Goal: Task Accomplishment & Management: Use online tool/utility

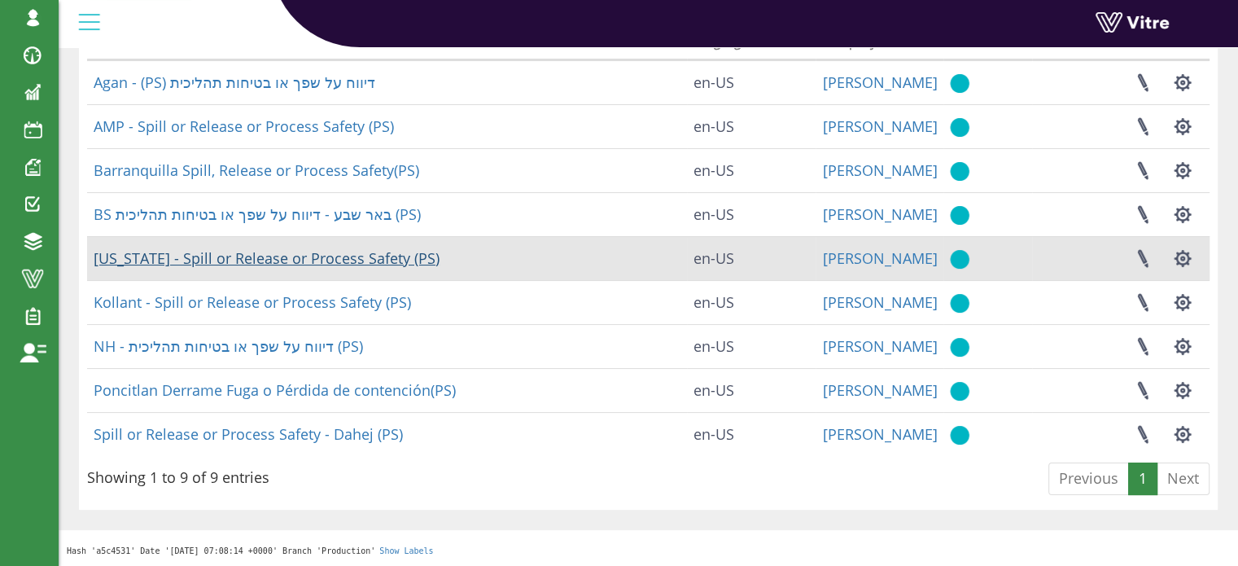
scroll to position [63, 0]
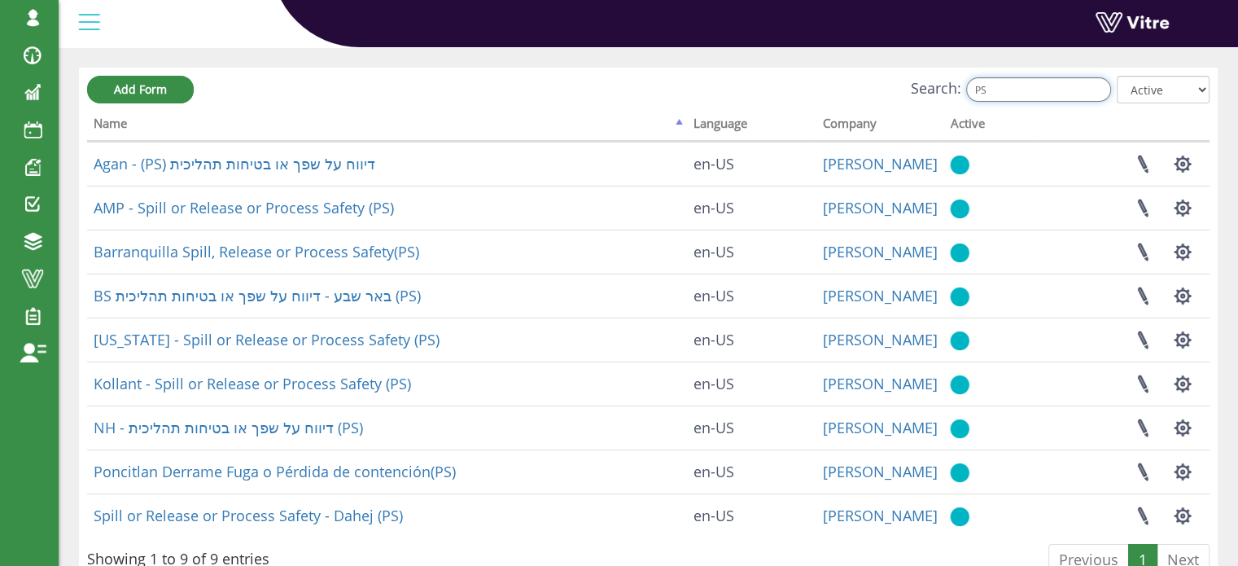
click at [1024, 89] on input "PS" at bounding box center [1038, 89] width 145 height 24
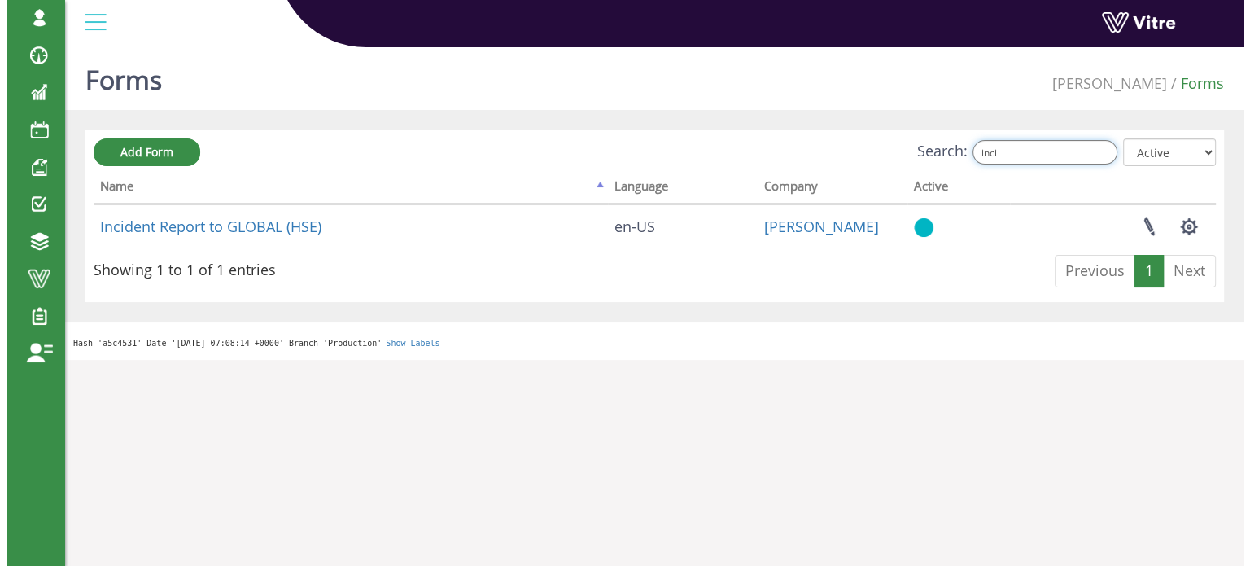
scroll to position [0, 0]
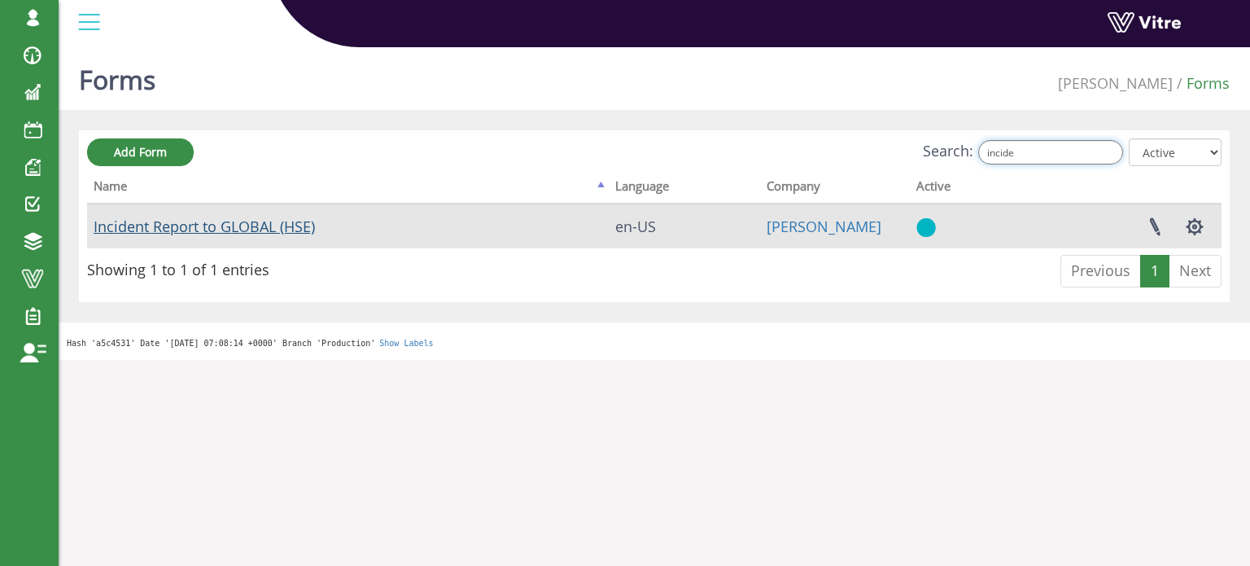
type input "incide"
click at [224, 229] on link "Incident Report to GLOBAL (HSE)" at bounding box center [204, 226] width 221 height 20
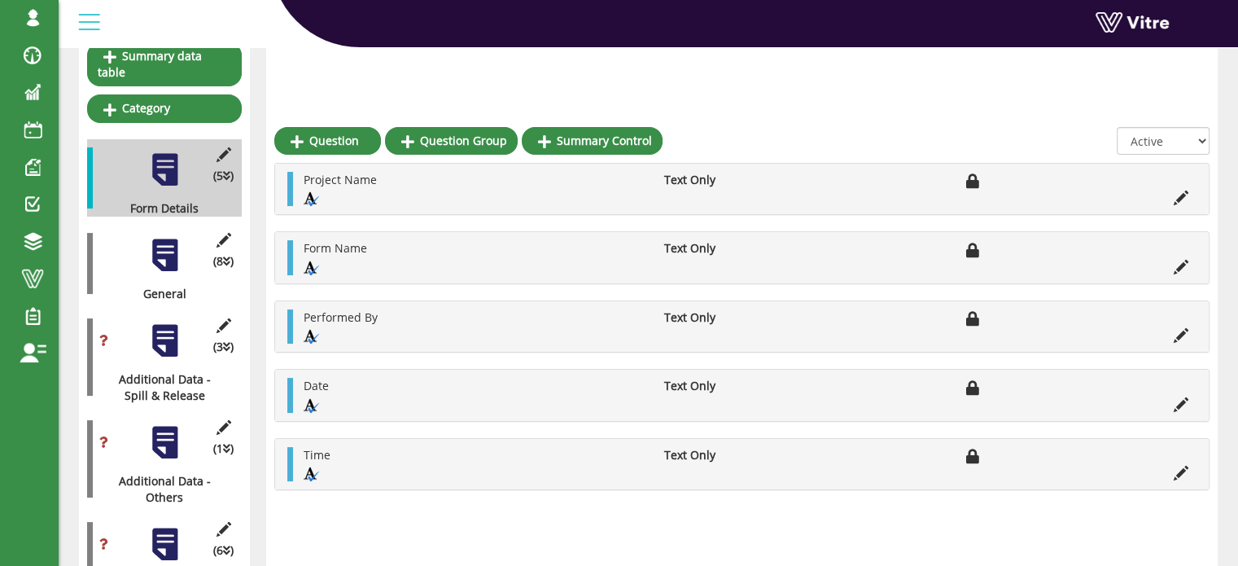
scroll to position [244, 0]
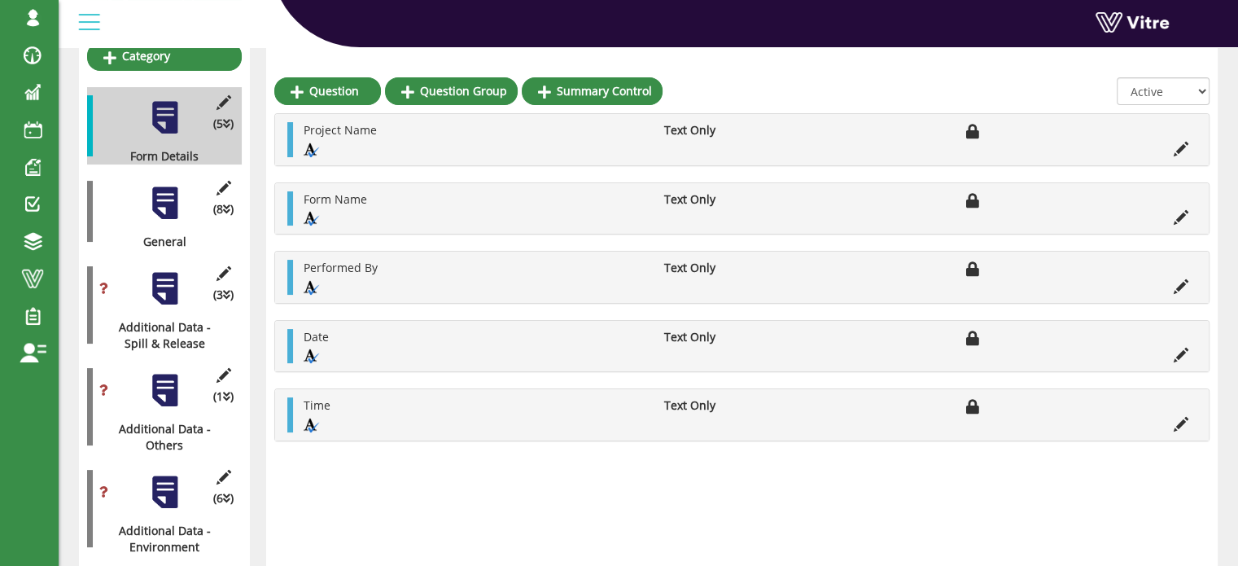
click at [164, 188] on div at bounding box center [164, 203] width 37 height 37
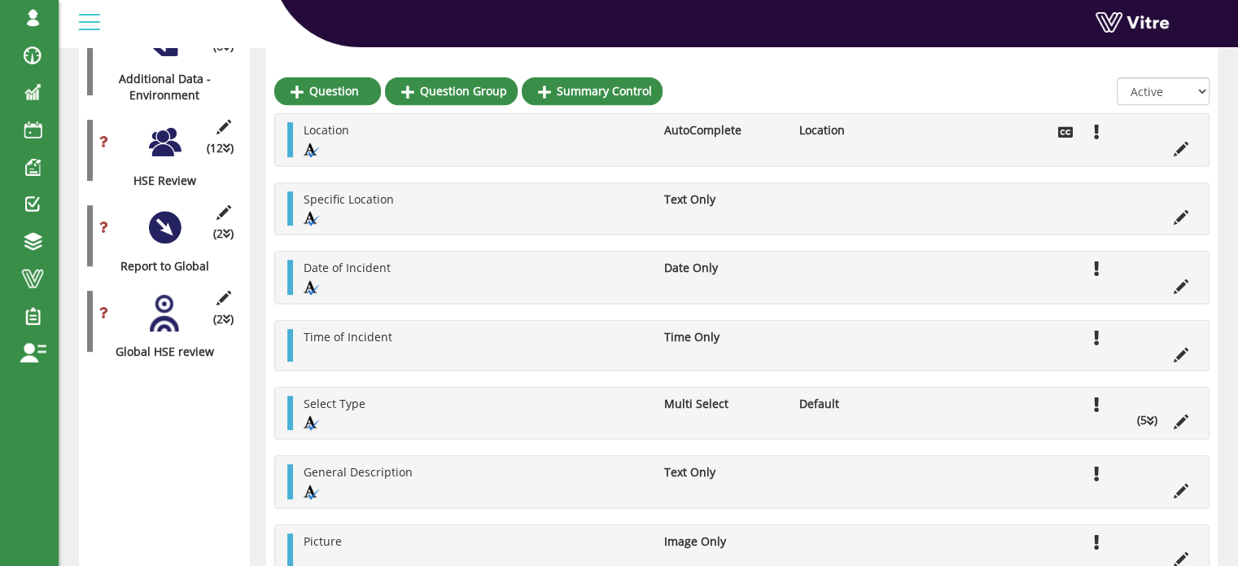
click at [169, 129] on div at bounding box center [164, 142] width 37 height 37
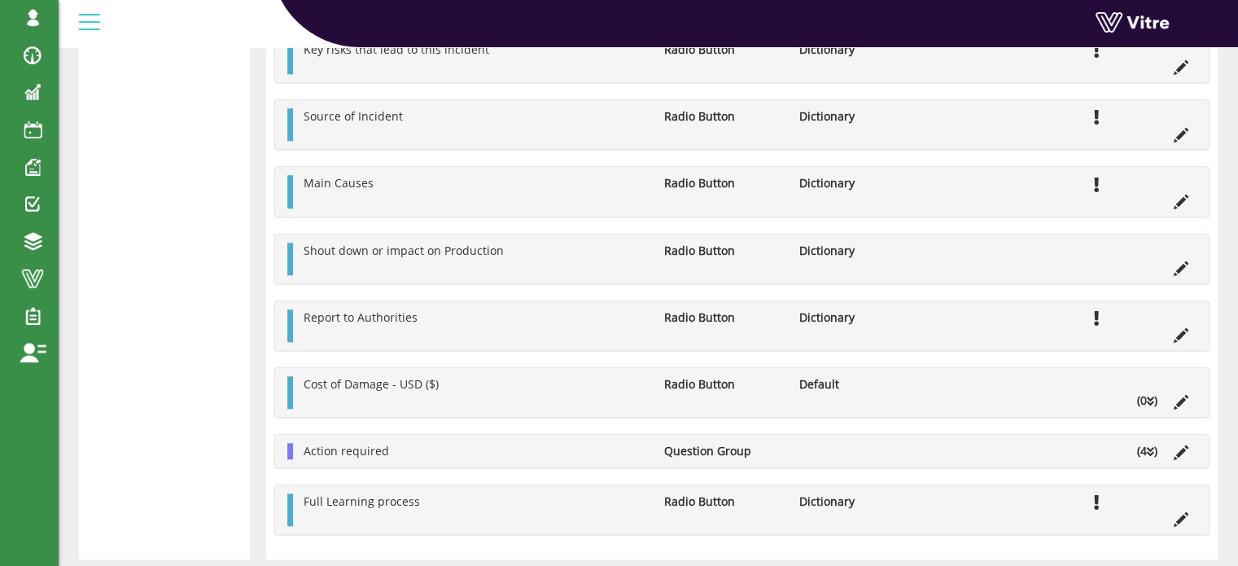
scroll to position [1265, 0]
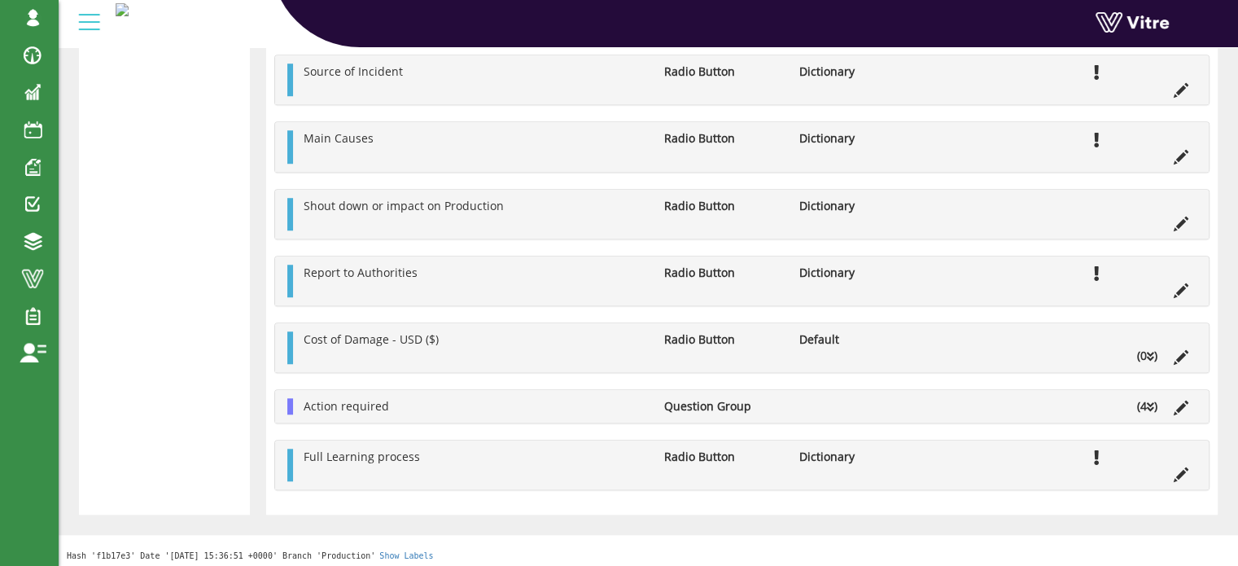
click at [1150, 358] on icon at bounding box center [1150, 356] width 7 height 11
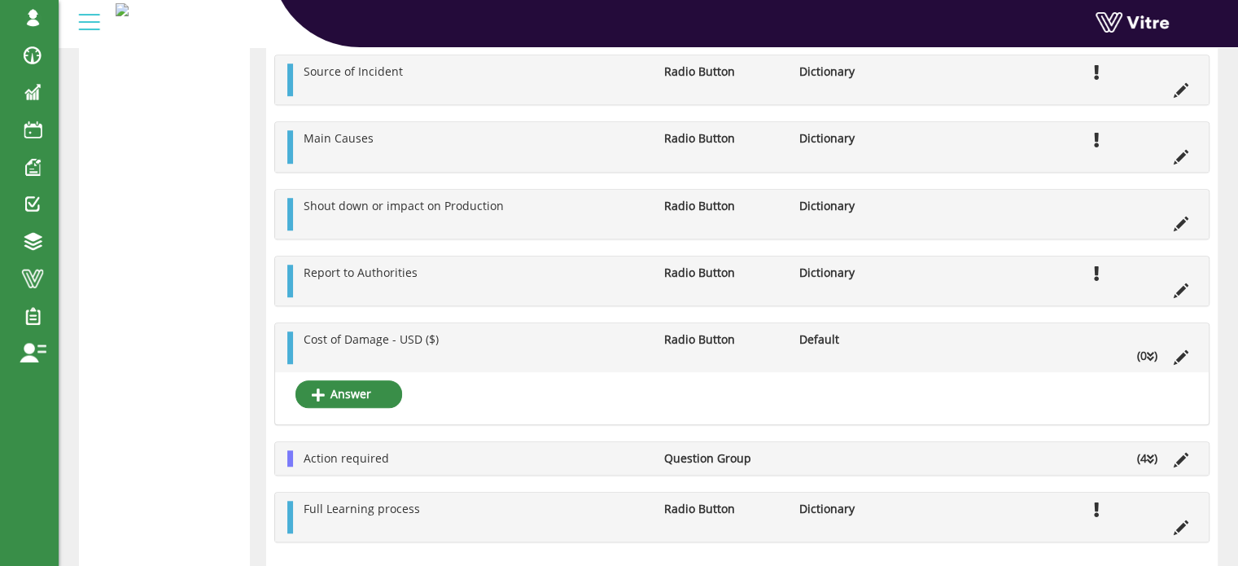
click at [1150, 358] on icon at bounding box center [1150, 356] width 7 height 11
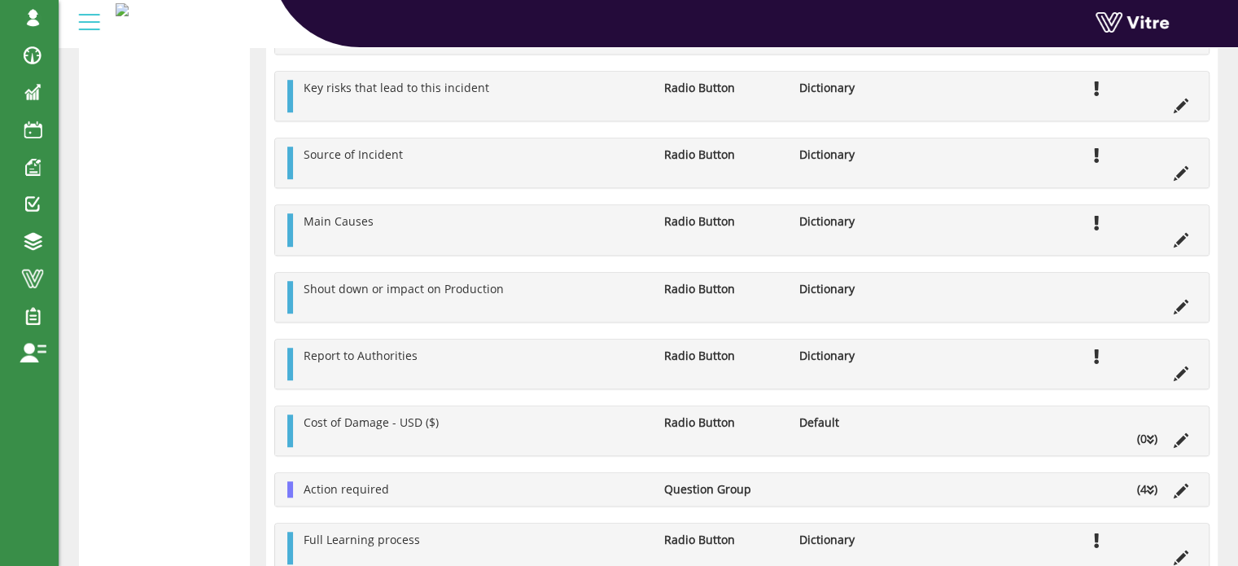
scroll to position [1184, 0]
click at [1148, 438] on icon at bounding box center [1150, 437] width 7 height 11
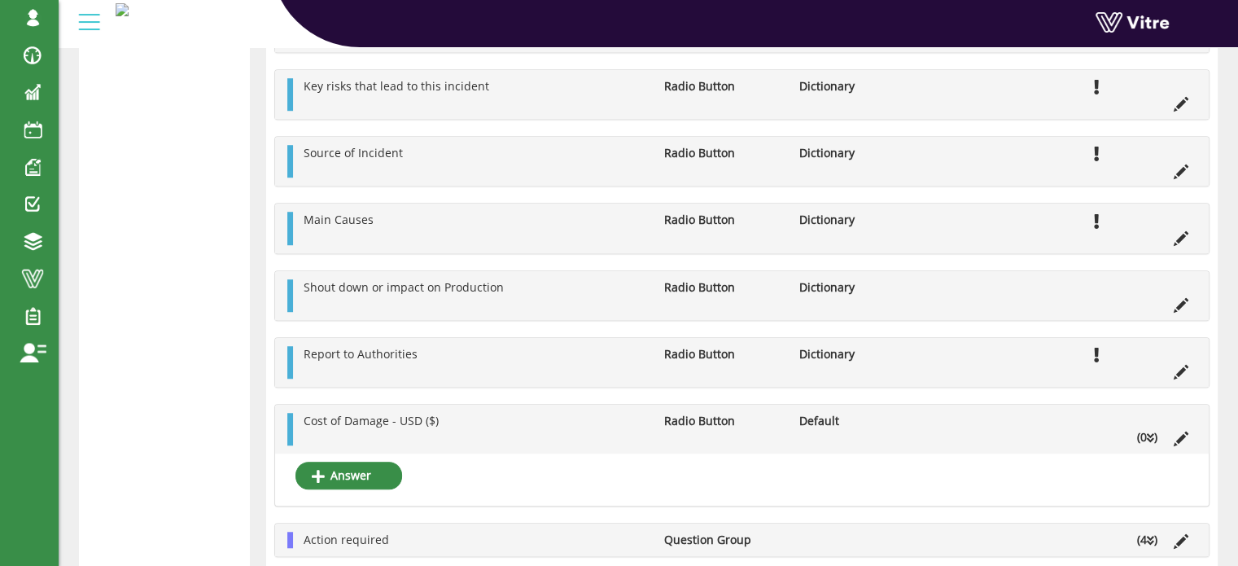
click at [1148, 438] on icon at bounding box center [1150, 437] width 7 height 11
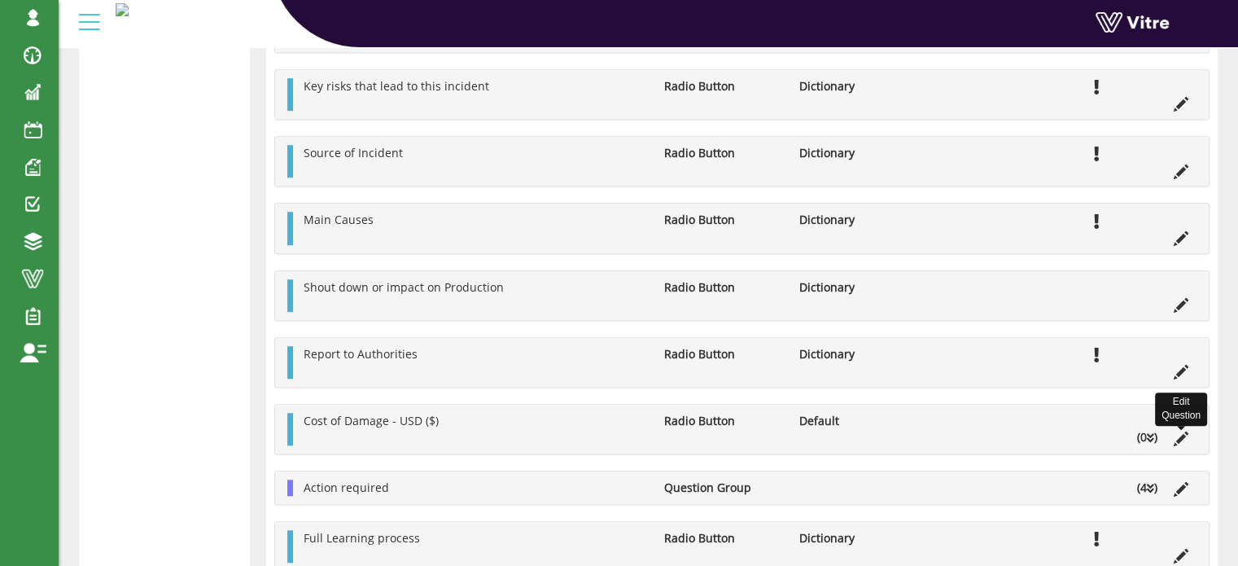
click at [1178, 437] on icon at bounding box center [1181, 438] width 15 height 15
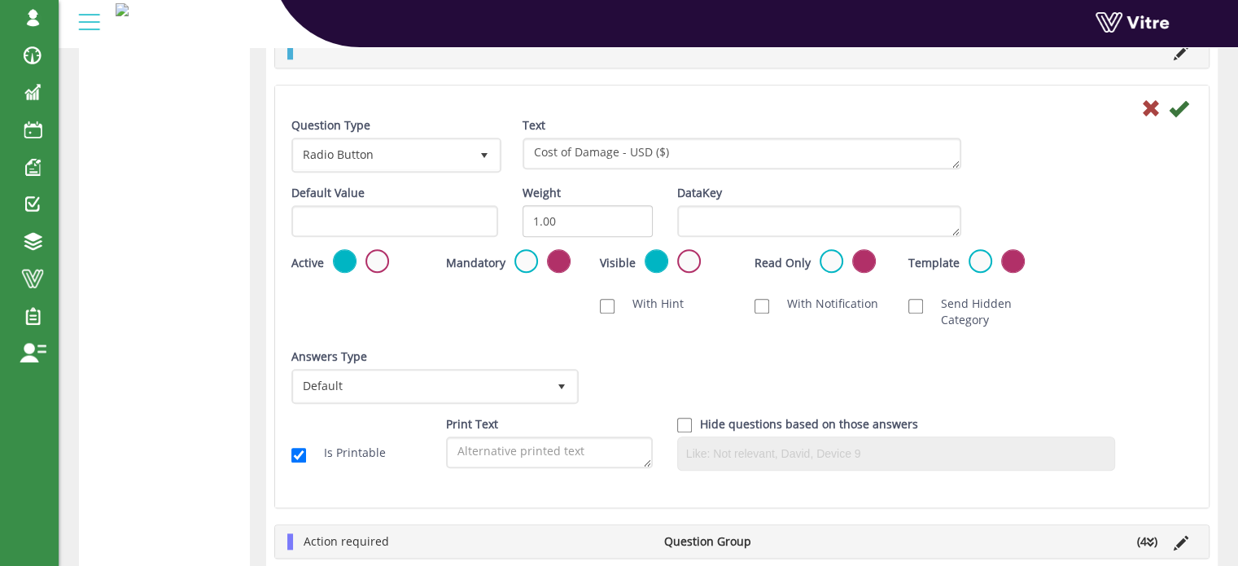
scroll to position [1510, 0]
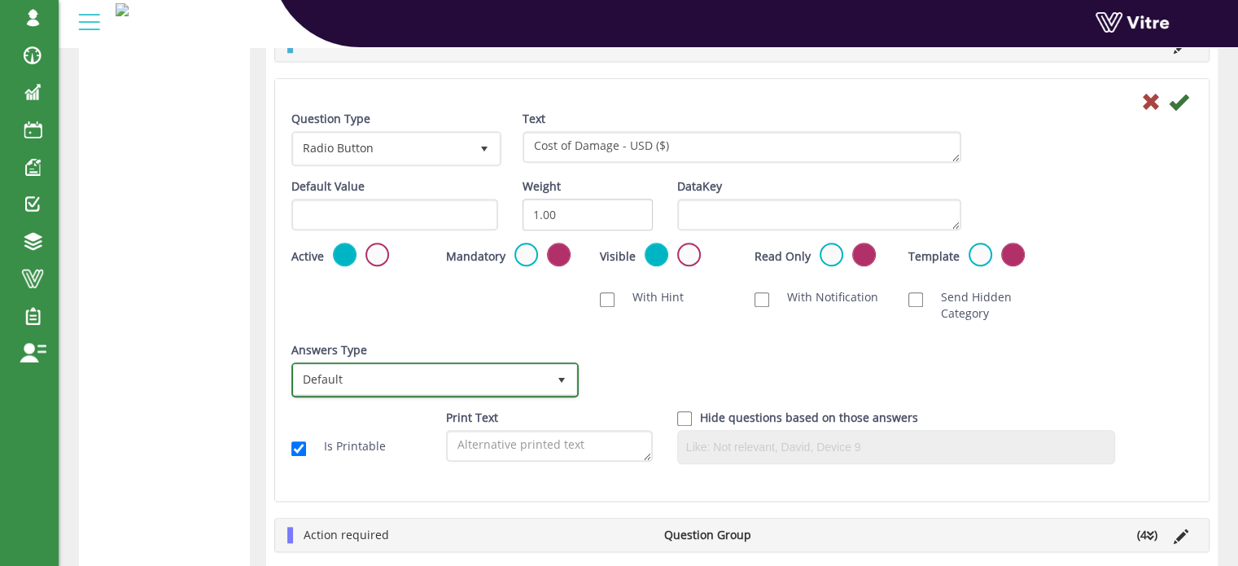
click at [563, 376] on span "select" at bounding box center [561, 380] width 13 height 13
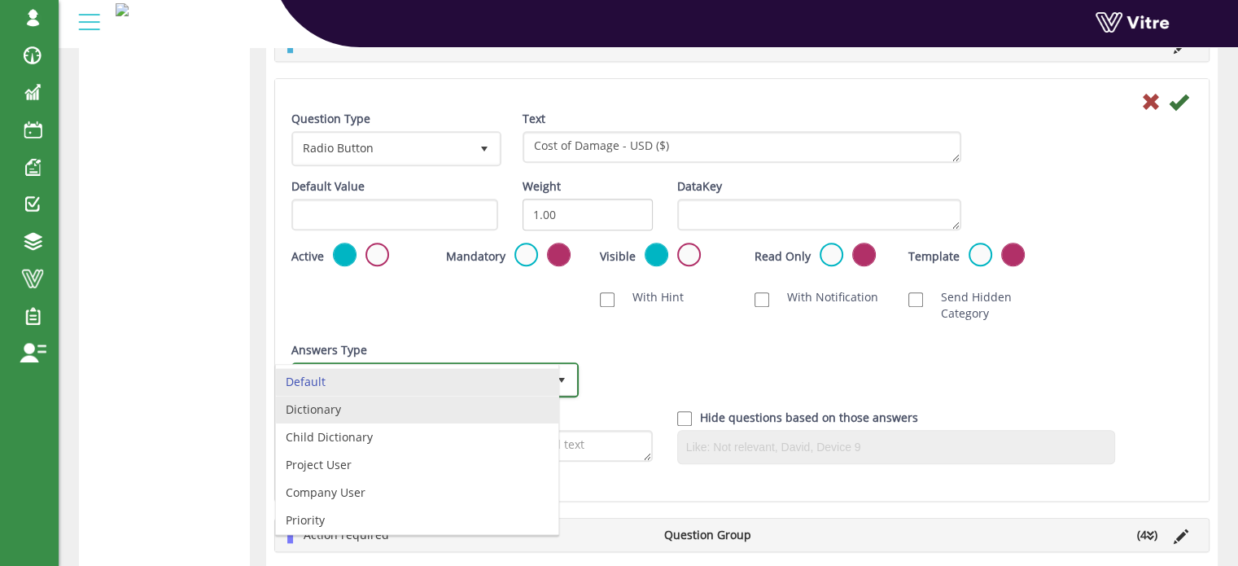
click at [397, 408] on li "Dictionary" at bounding box center [417, 410] width 282 height 28
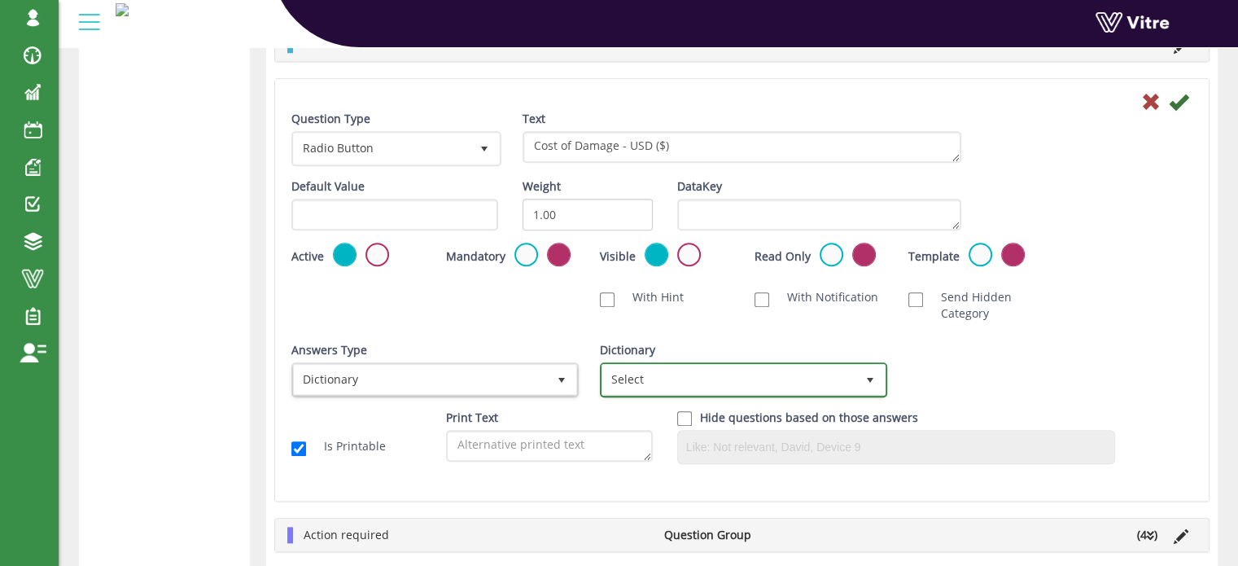
click at [707, 378] on span "Select" at bounding box center [728, 379] width 253 height 29
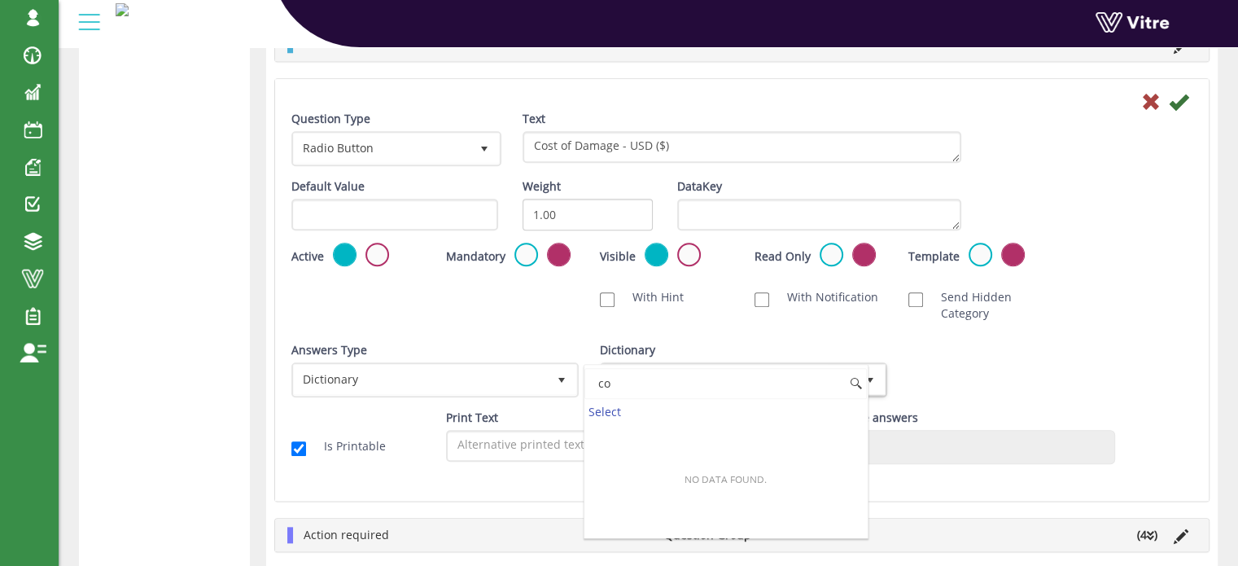
type input "c"
type input "d"
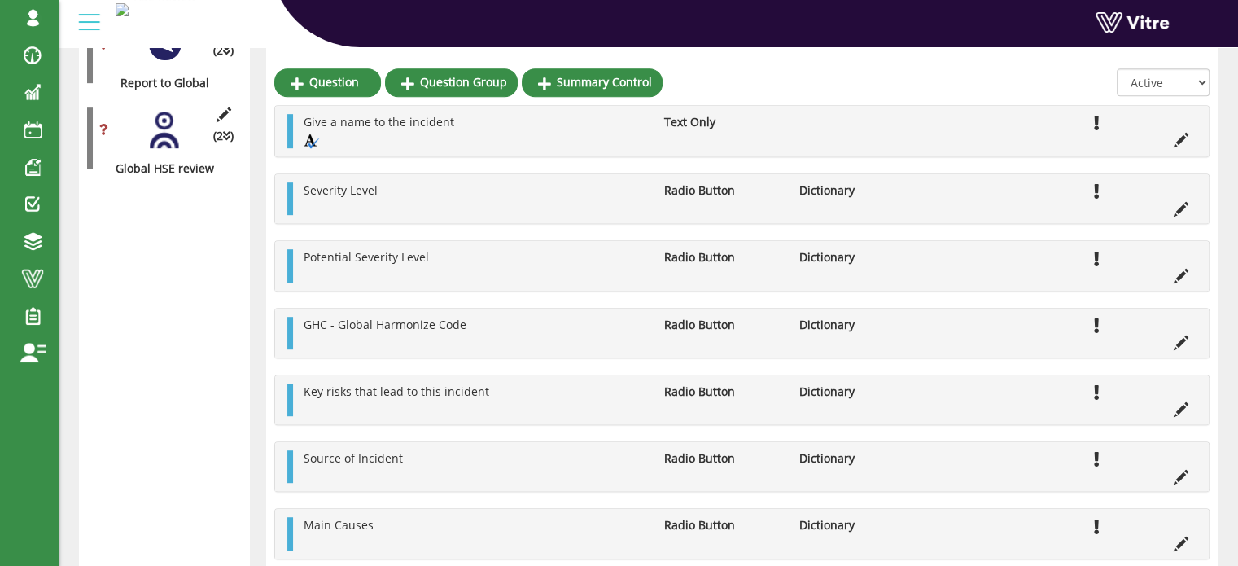
scroll to position [859, 0]
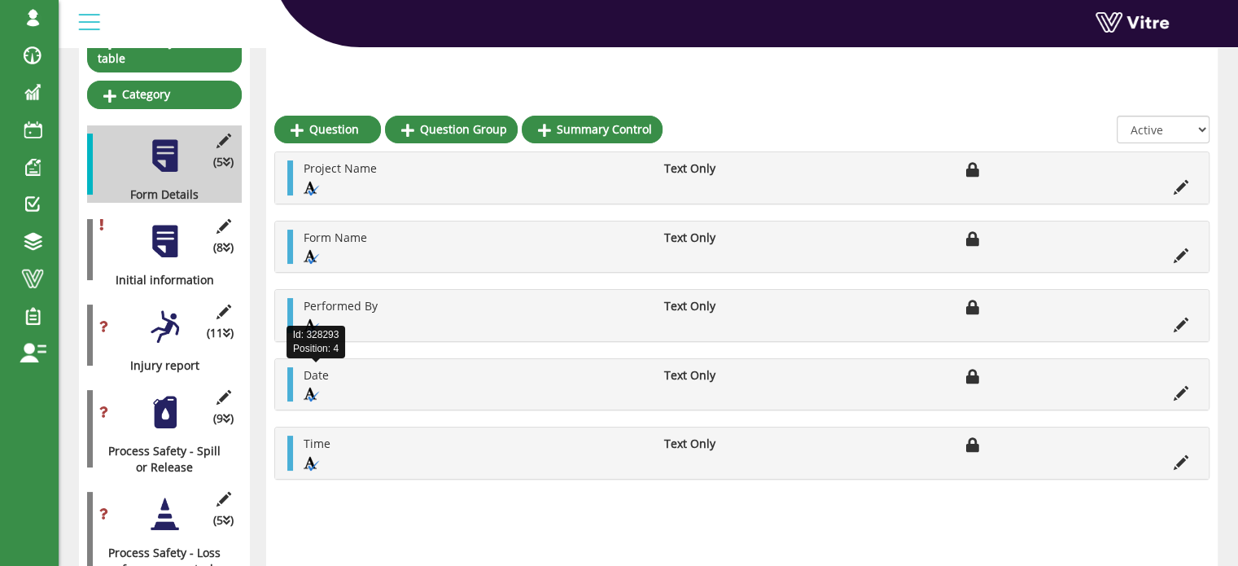
scroll to position [244, 0]
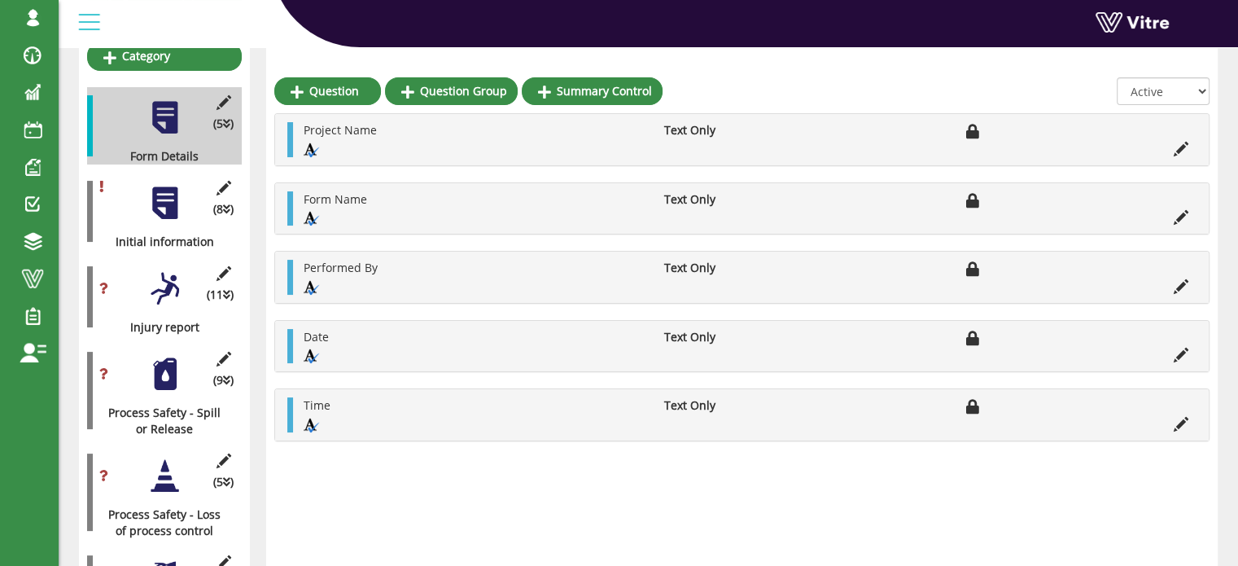
click at [161, 187] on div at bounding box center [164, 203] width 37 height 37
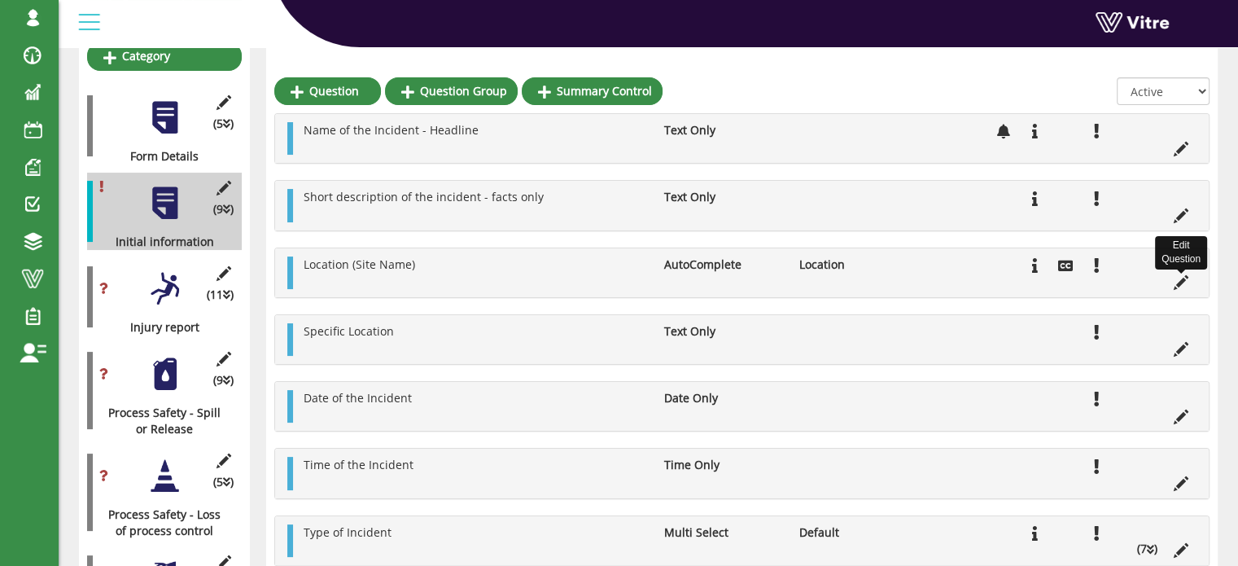
click at [1179, 285] on icon at bounding box center [1181, 282] width 15 height 15
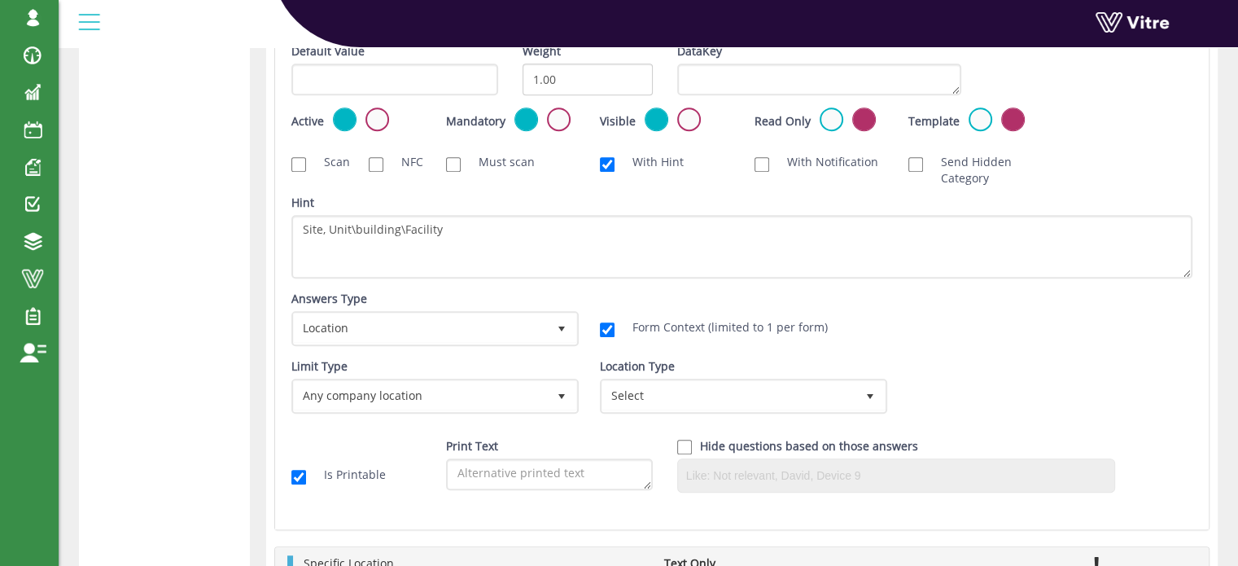
scroll to position [1221, 0]
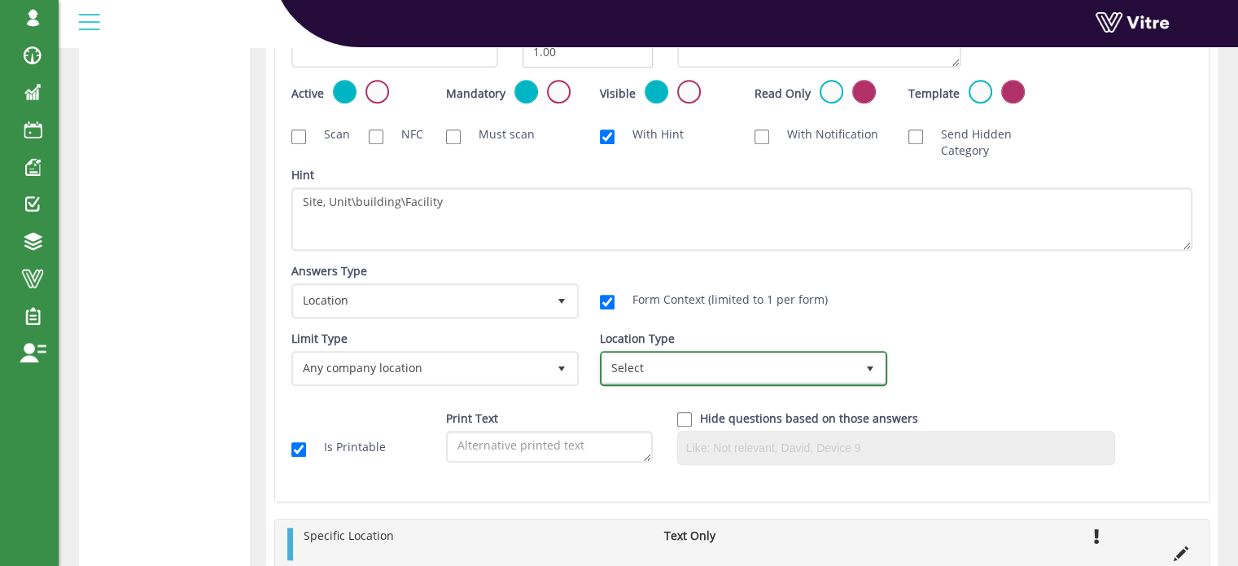
click at [613, 364] on span "Select" at bounding box center [728, 367] width 253 height 29
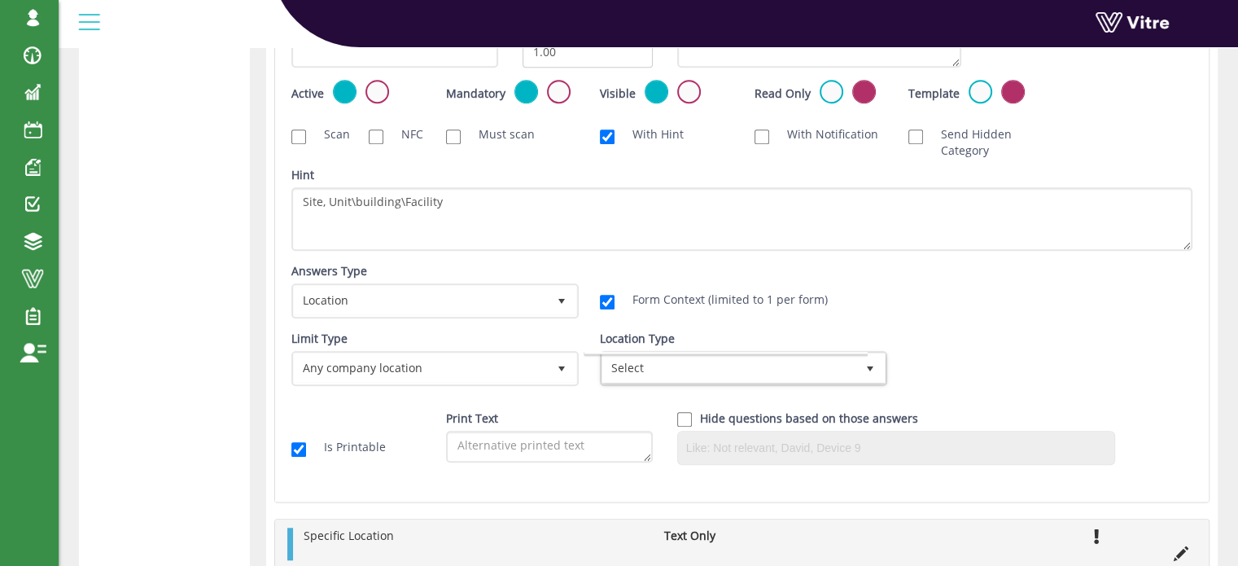
click at [742, 323] on div "Answers Type Default 0 Answers Type Location 8 Module Select Form Context (limi…" at bounding box center [741, 297] width 925 height 68
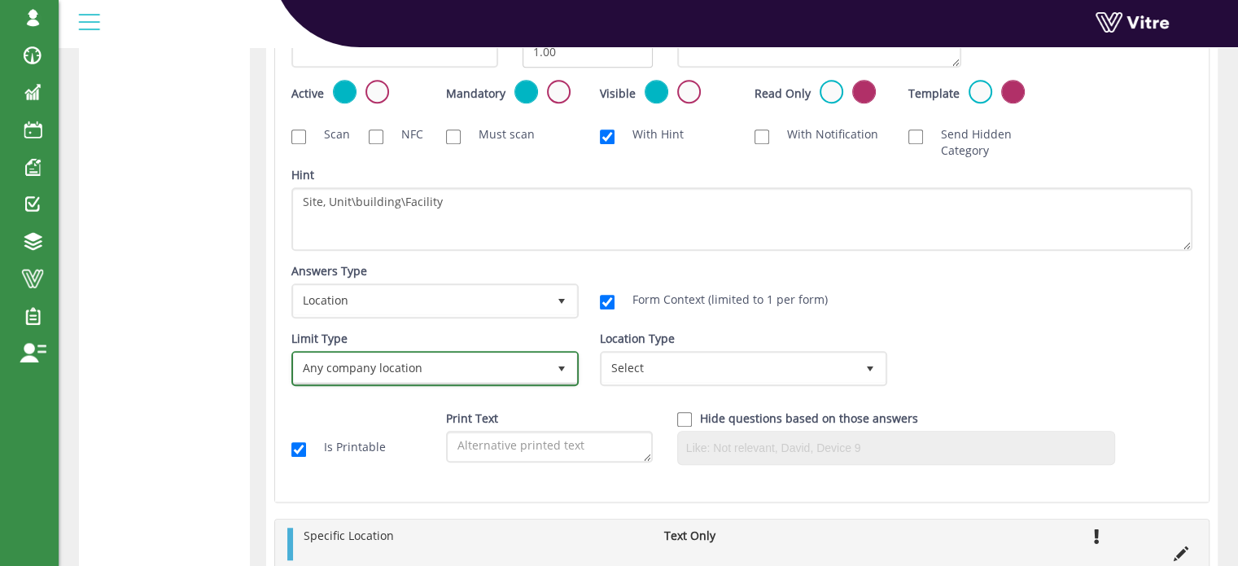
click at [564, 365] on span "select" at bounding box center [561, 368] width 13 height 13
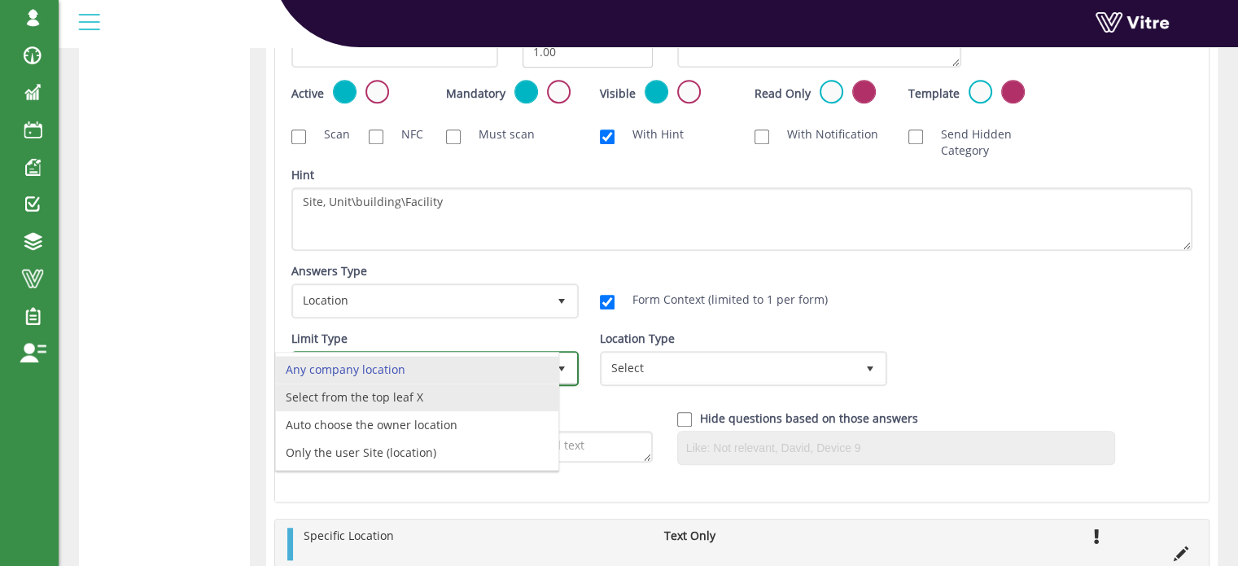
click at [556, 390] on li "Select from the top leaf X" at bounding box center [417, 397] width 282 height 28
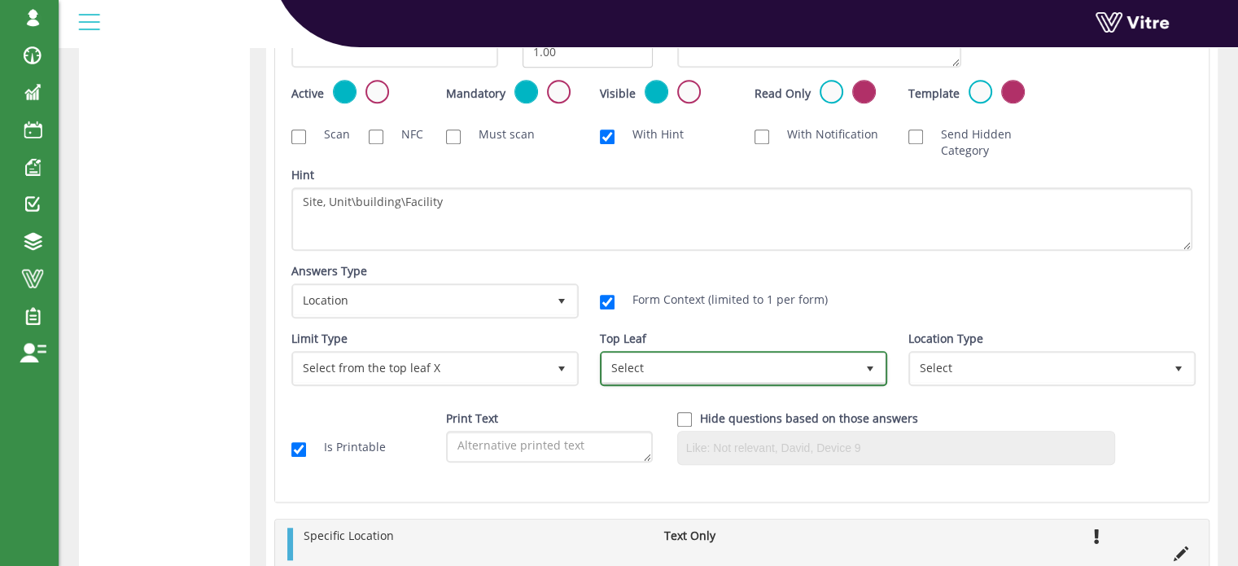
click at [641, 366] on span "Select" at bounding box center [728, 367] width 253 height 29
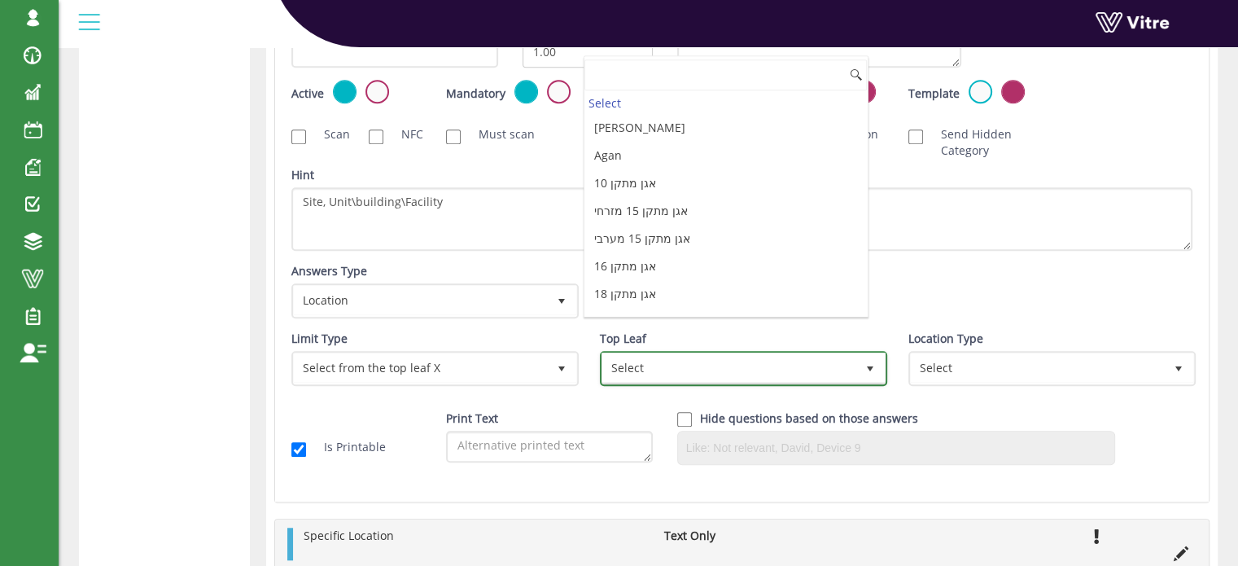
click at [641, 366] on span "Select" at bounding box center [728, 367] width 253 height 29
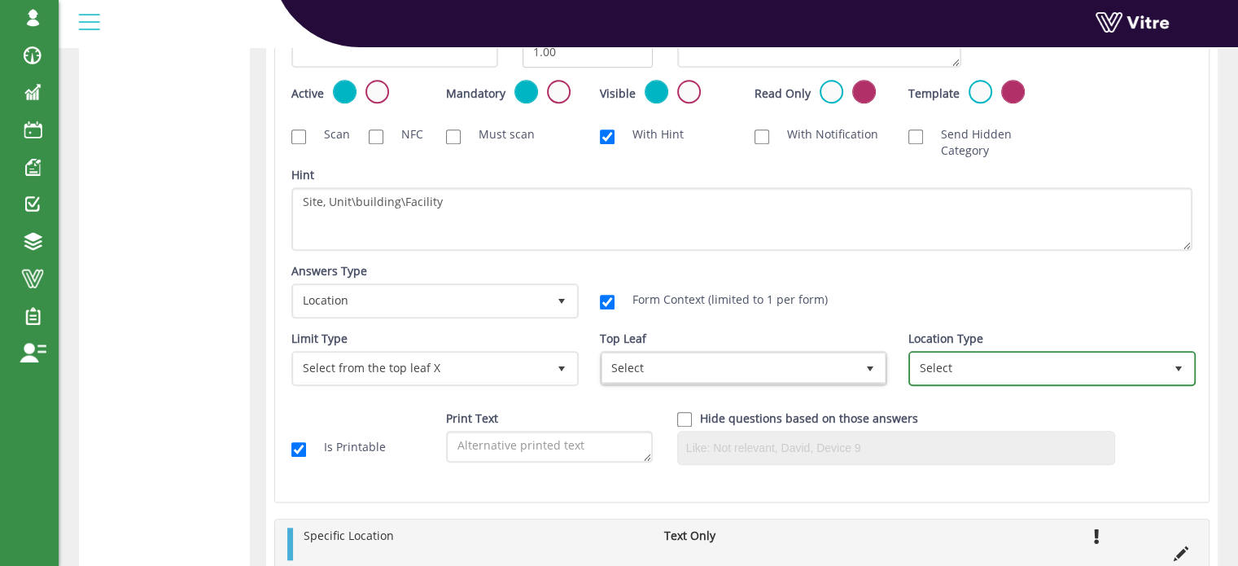
click at [911, 359] on span "Select" at bounding box center [1037, 367] width 253 height 29
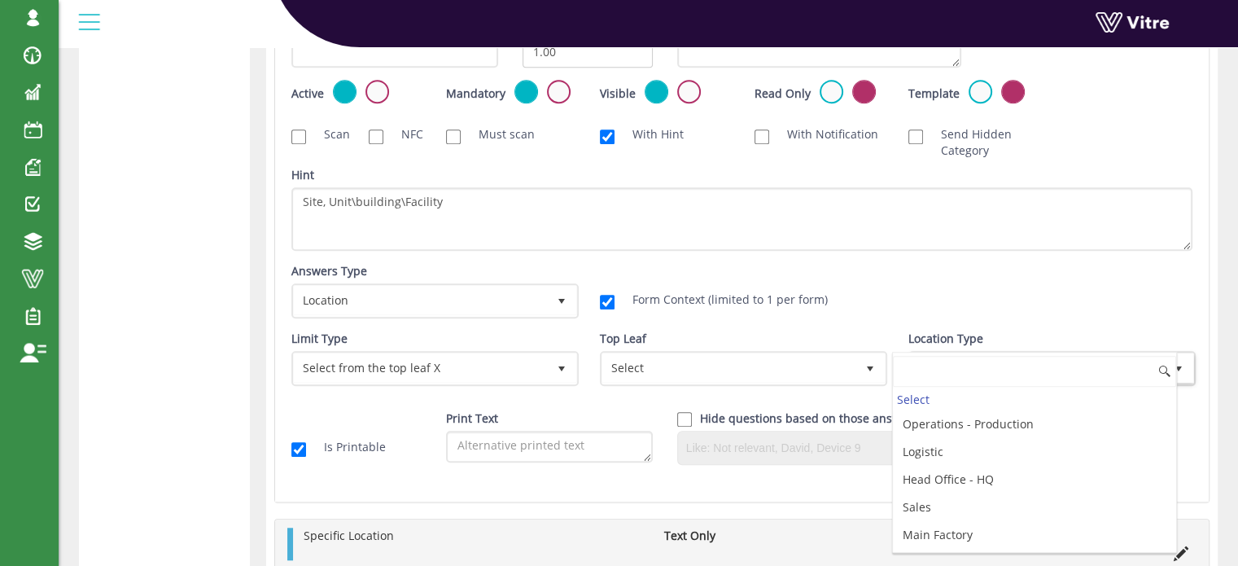
click at [879, 313] on div "Form Context (limited to 1 per form)" at bounding box center [742, 299] width 308 height 33
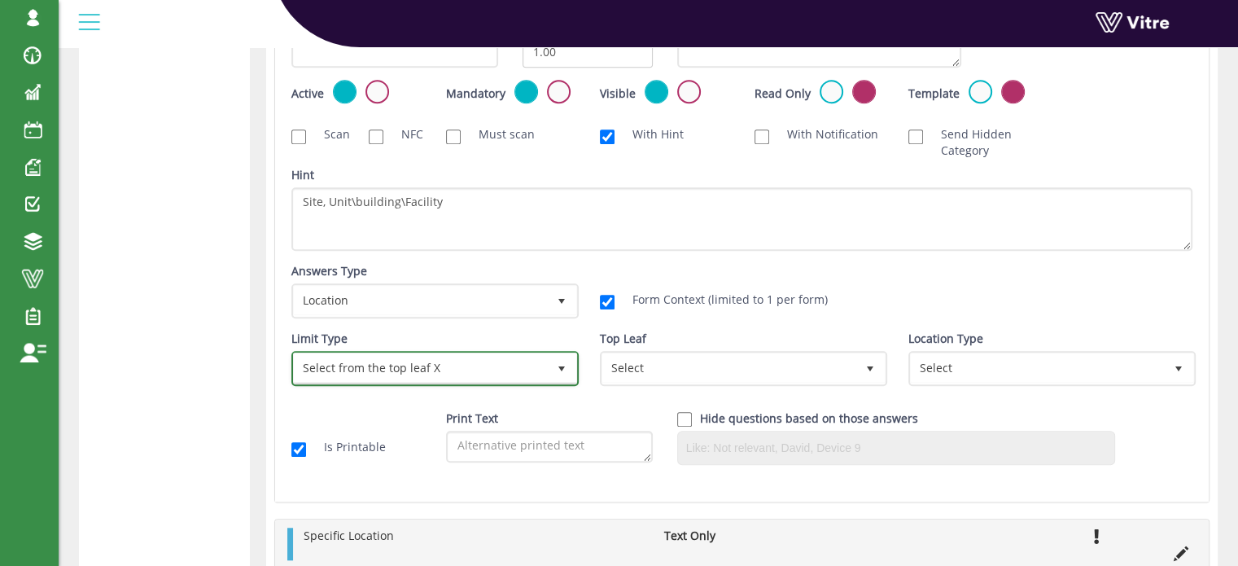
click at [558, 371] on span "select" at bounding box center [561, 368] width 13 height 13
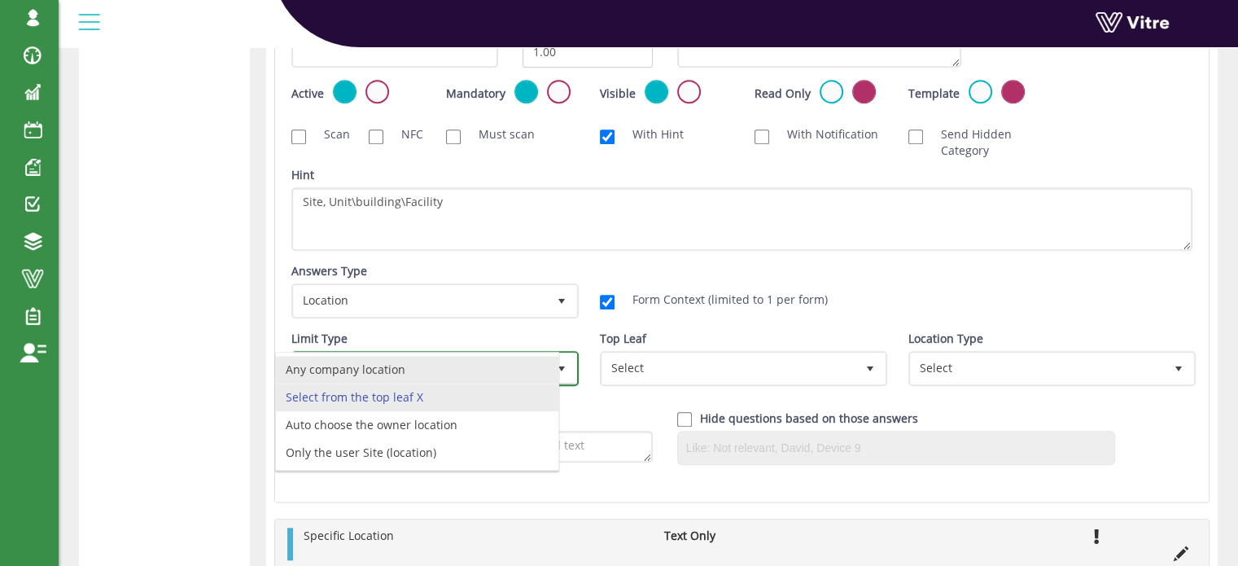
click at [378, 366] on li "Any company location" at bounding box center [417, 370] width 282 height 28
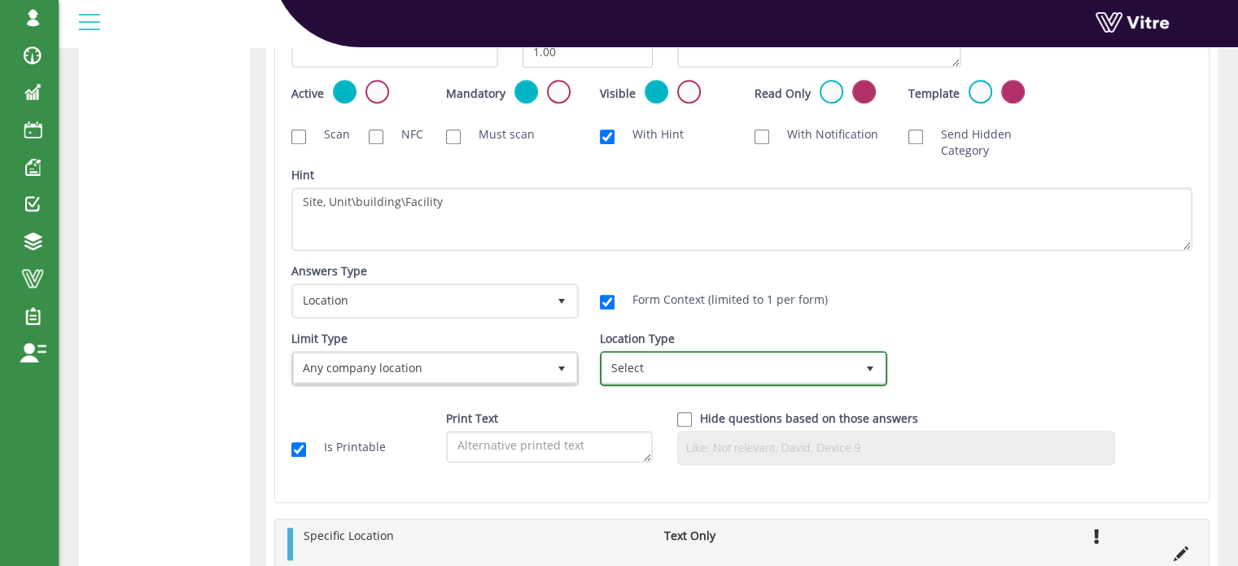
click at [615, 363] on span "Select" at bounding box center [728, 367] width 253 height 29
click at [865, 368] on span "select" at bounding box center [869, 368] width 13 height 13
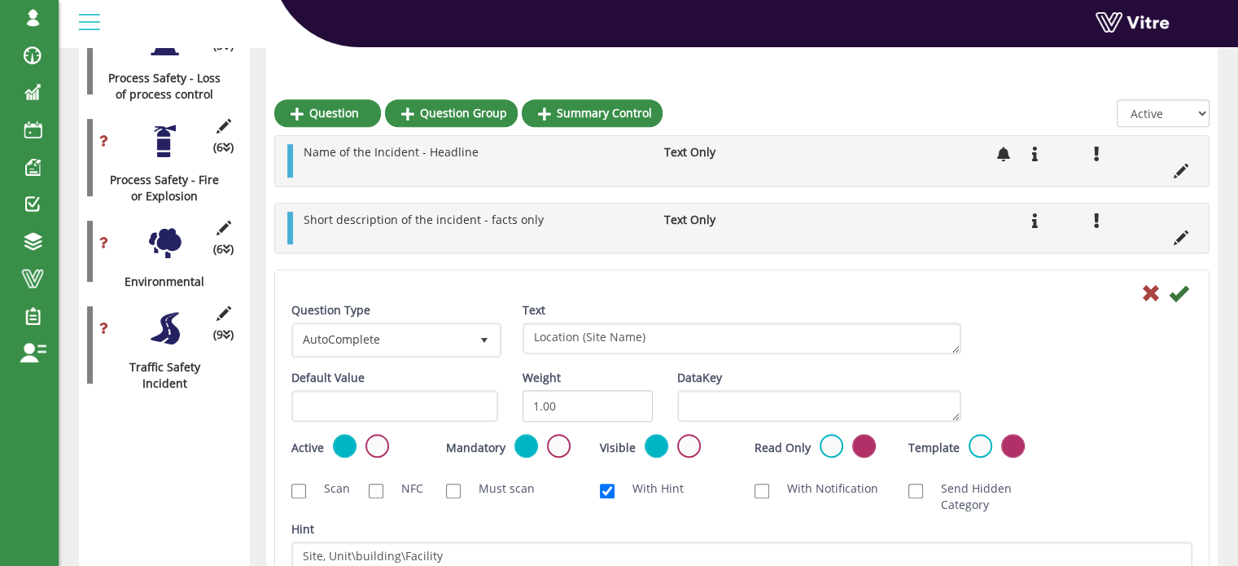
scroll to position [651, 0]
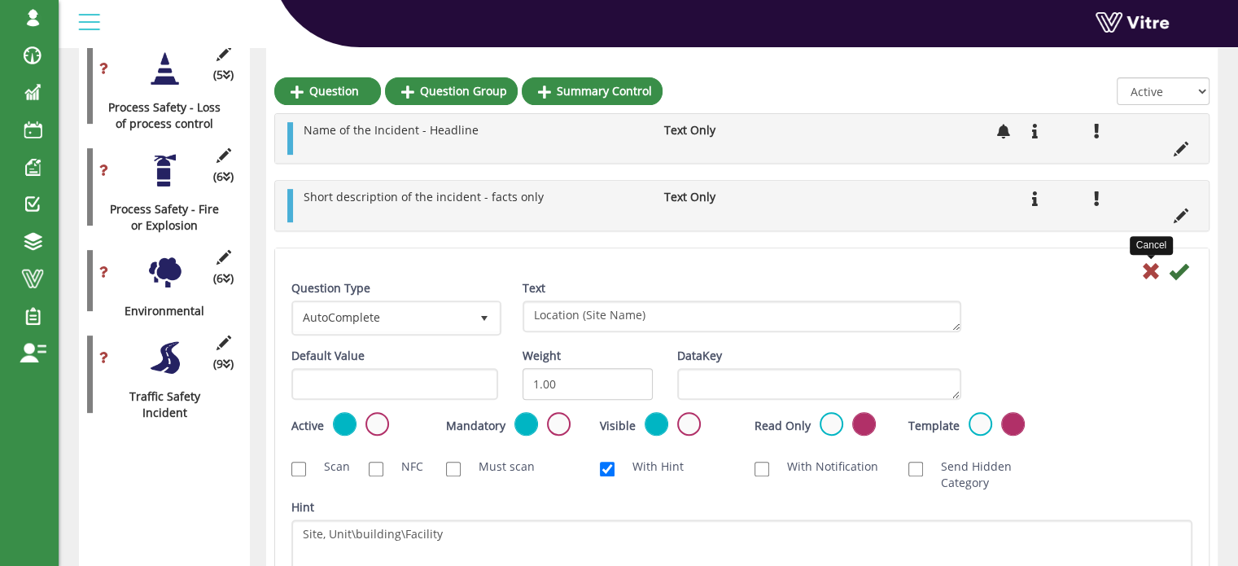
click at [1146, 269] on icon at bounding box center [1151, 271] width 20 height 20
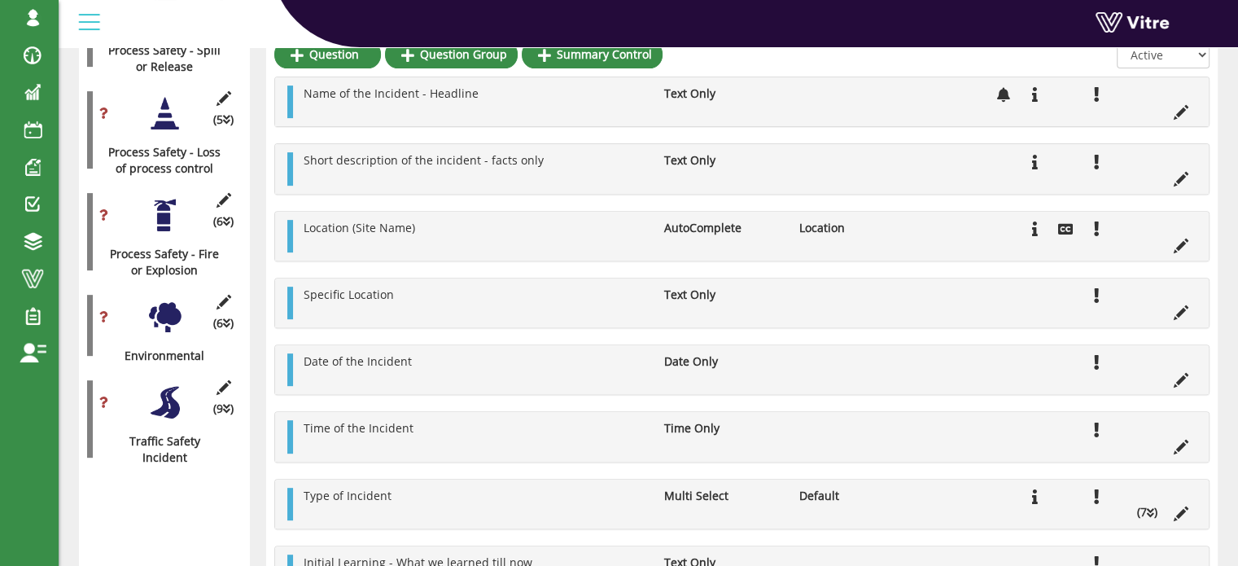
scroll to position [570, 0]
